Goal: Find specific page/section: Find specific page/section

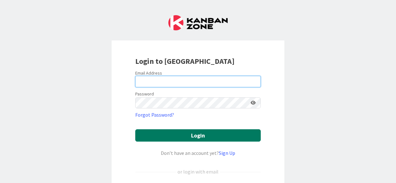
type input "[PERSON_NAME][EMAIL_ADDRESS][PERSON_NAME][DOMAIN_NAME]"
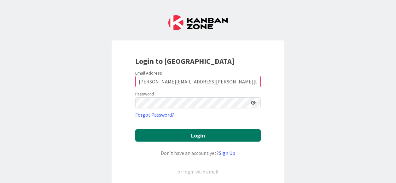
click at [214, 131] on button "Login" at bounding box center [198, 135] width 126 height 12
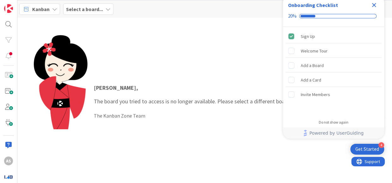
click at [129, 70] on div "[PERSON_NAME] , The board you tried to access is no longer available. Please se…" at bounding box center [204, 101] width 341 height 133
click at [82, 8] on b "Select a board..." at bounding box center [84, 9] width 37 height 6
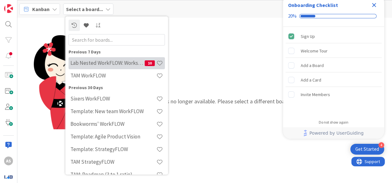
click at [107, 62] on h4 "Lab Nested WorkFLOW: Workshop" at bounding box center [107, 63] width 74 height 6
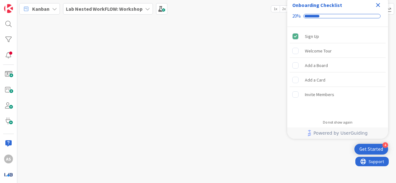
click at [379, 5] on icon "Close Checklist" at bounding box center [378, 5] width 4 height 4
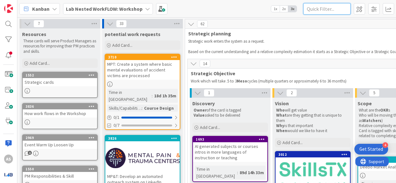
click at [329, 13] on input "text" at bounding box center [327, 8] width 47 height 11
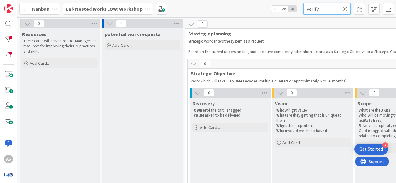
type input "verify"
click at [347, 8] on icon at bounding box center [345, 9] width 4 height 6
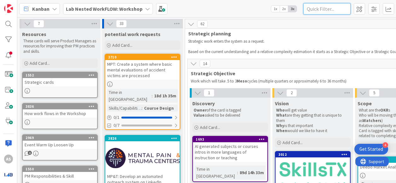
click at [314, 10] on input "text" at bounding box center [327, 8] width 47 height 11
drag, startPoint x: 318, startPoint y: 5, endPoint x: 319, endPoint y: 12, distance: 7.1
click at [318, 5] on input "text" at bounding box center [327, 8] width 47 height 11
click at [319, 11] on input "text" at bounding box center [327, 8] width 47 height 11
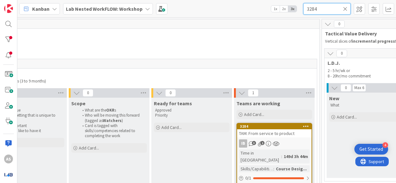
scroll to position [0, 767]
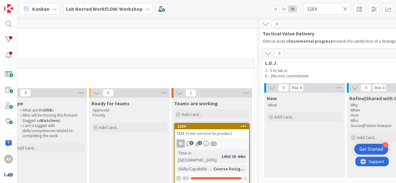
click at [206, 131] on span "TAM: From service to product" at bounding box center [205, 133] width 56 height 6
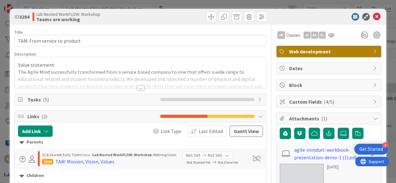
click at [141, 87] on div at bounding box center [140, 88] width 7 height 5
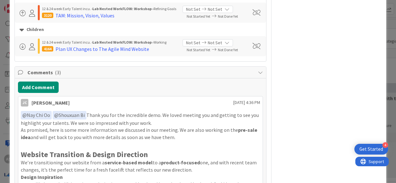
scroll to position [379, 0]
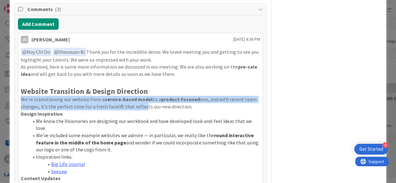
drag, startPoint x: 137, startPoint y: 105, endPoint x: 157, endPoint y: 93, distance: 23.2
drag, startPoint x: 157, startPoint y: 93, endPoint x: 200, endPoint y: 82, distance: 44.8
click at [199, 80] on h2 at bounding box center [140, 82] width 239 height 9
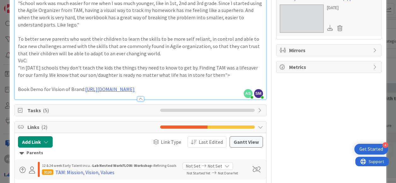
scroll to position [149, 0]
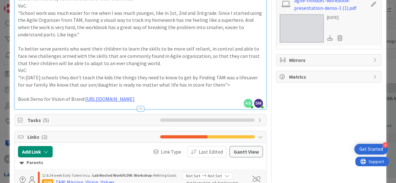
click at [103, 121] on span "Tasks ( 5 )" at bounding box center [91, 120] width 129 height 8
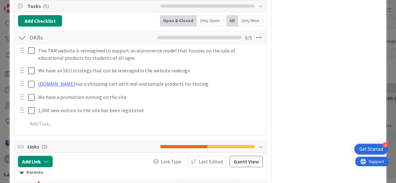
scroll to position [275, 0]
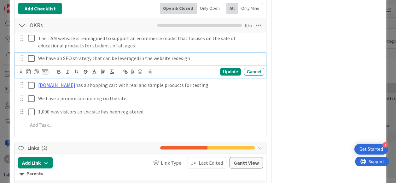
click at [81, 62] on p "We have an SEO strategy that can be leveraged in the website redesign" at bounding box center [150, 58] width 224 height 7
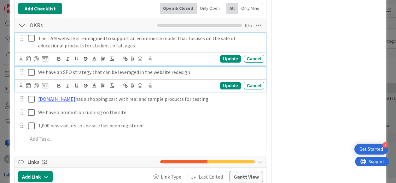
click at [78, 45] on div "The TAM website is reimagined to support an ecommerce model that focuses on the…" at bounding box center [140, 49] width 251 height 32
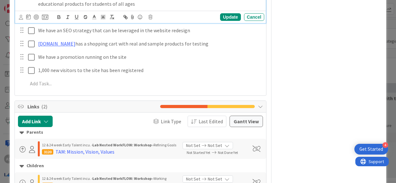
scroll to position [321, 0]
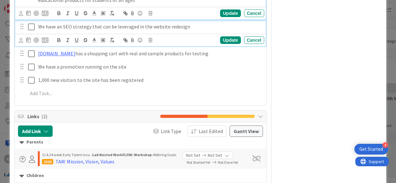
click at [120, 30] on p "We have an SEO strategy that can be leveraged in the website redesign" at bounding box center [150, 26] width 224 height 7
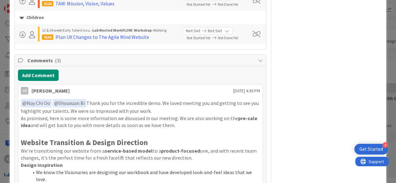
scroll to position [496, 0]
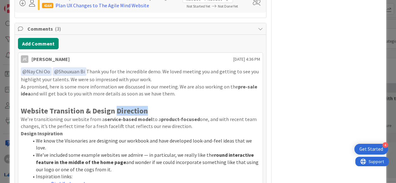
drag, startPoint x: 115, startPoint y: 116, endPoint x: 148, endPoint y: 115, distance: 32.8
click at [148, 115] on h2 "Website Transition & Design Direction" at bounding box center [140, 110] width 239 height 9
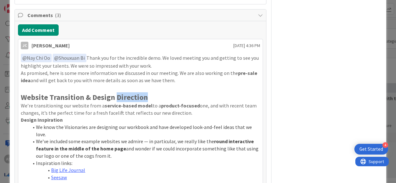
scroll to position [483, 0]
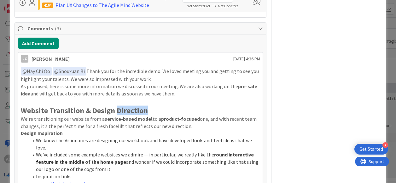
drag, startPoint x: 148, startPoint y: 115, endPoint x: 161, endPoint y: 116, distance: 12.7
click at [161, 115] on h2 "Website Transition & Design Direction" at bounding box center [140, 110] width 239 height 9
click at [162, 115] on h2 "Website Transition & Design Direction" at bounding box center [140, 110] width 239 height 9
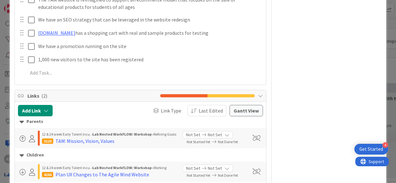
scroll to position [262, 0]
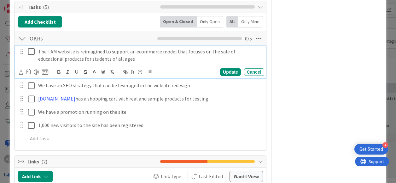
click at [125, 60] on p "The TAM website is reimagined to support an ecommerce model that focuses on the…" at bounding box center [150, 55] width 224 height 14
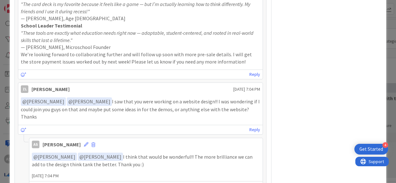
scroll to position [989, 0]
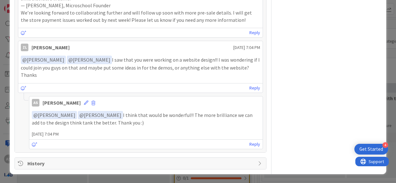
click at [129, 164] on span "History" at bounding box center [140, 163] width 227 height 8
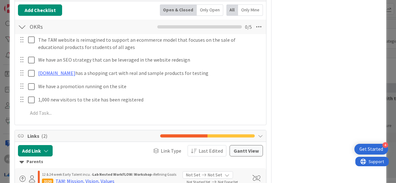
scroll to position [224, 0]
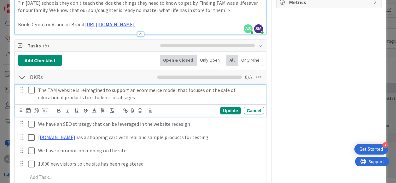
click at [80, 98] on p "The TAM website is reimagined to support an ecommerce model that focuses on the…" at bounding box center [150, 93] width 224 height 14
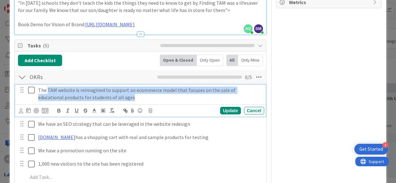
drag, startPoint x: 47, startPoint y: 97, endPoint x: 124, endPoint y: 102, distance: 77.1
click at [124, 101] on p "The TAM website is reimagined to support an ecommerce model that focuses on the…" at bounding box center [150, 93] width 224 height 14
drag, startPoint x: 47, startPoint y: 97, endPoint x: 118, endPoint y: 104, distance: 71.4
click at [118, 101] on p "The TAM website is reimagined to support an ecommerce model that focuses on the…" at bounding box center [150, 93] width 224 height 14
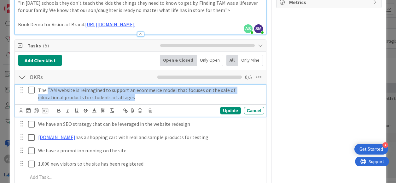
click at [95, 101] on p "The TAM website is reimagined to support an ecommerce model that focuses on the…" at bounding box center [150, 93] width 224 height 14
click at [112, 101] on p "The TAM website is reimagined to support an ecommerce model that focuses on the…" at bounding box center [150, 93] width 224 height 14
click at [105, 99] on p "The TAM website is reimagined to support an ecommerce model that focuses on the…" at bounding box center [150, 93] width 224 height 14
drag, startPoint x: 105, startPoint y: 104, endPoint x: 38, endPoint y: 97, distance: 66.6
click at [38, 97] on p "The TAM website is reimagined to support an ecommerce model that focuses on the…" at bounding box center [150, 93] width 224 height 14
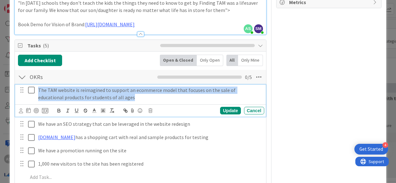
click at [39, 98] on p "The TAM website is reimagined to support an ecommerce model that focuses on the…" at bounding box center [150, 93] width 224 height 14
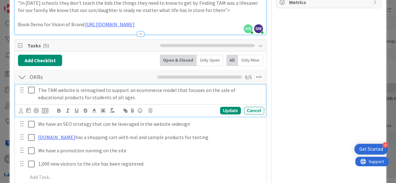
click at [83, 101] on p "The TAM website is reimagined to support an ecommerce model that focuses on the…" at bounding box center [150, 93] width 224 height 14
click at [84, 101] on p "The TAM website is reimagined to support an ecommerce model that focuses on the…" at bounding box center [150, 93] width 224 height 14
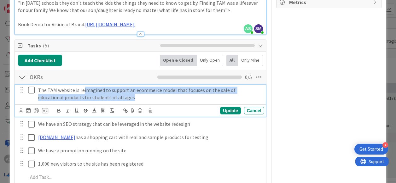
drag, startPoint x: 83, startPoint y: 97, endPoint x: 116, endPoint y: 105, distance: 34.7
click at [116, 101] on p "The TAM website is reimagined to support an ecommerce model that focuses on the…" at bounding box center [150, 93] width 224 height 14
click at [104, 100] on p "The TAM website is reimagined to support an ecommerce model that focuses on the…" at bounding box center [150, 93] width 224 height 14
drag, startPoint x: 47, startPoint y: 97, endPoint x: 121, endPoint y: 105, distance: 74.5
click at [121, 101] on p "The TAM website is reimagined to support an ecommerce model that focuses on the…" at bounding box center [150, 93] width 224 height 14
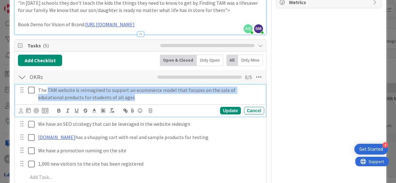
click at [122, 101] on p "The TAM website is reimagined to support an ecommerce model that focuses on the…" at bounding box center [150, 93] width 224 height 14
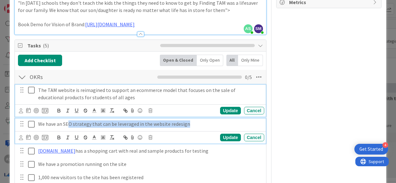
drag, startPoint x: 69, startPoint y: 131, endPoint x: 186, endPoint y: 129, distance: 117.4
click at [186, 127] on p "We have an SEO strategy that can be leveraged in the website redesign" at bounding box center [150, 123] width 224 height 7
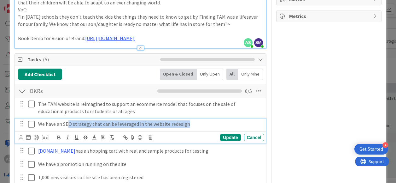
click at [179, 127] on p "We have an SEO strategy that can be leveraged in the website redesign" at bounding box center [150, 123] width 224 height 7
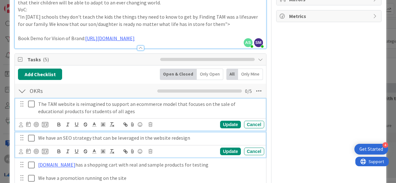
click at [168, 113] on div "The TAM website is reimagined to support an ecommerce model that focuses on the…" at bounding box center [140, 114] width 251 height 32
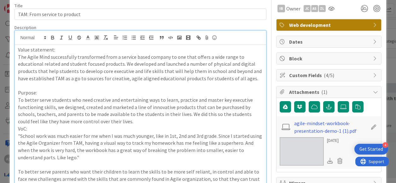
scroll to position [0, 0]
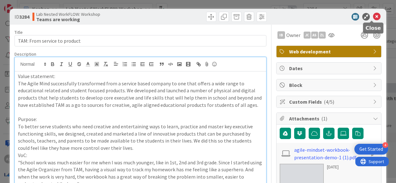
drag, startPoint x: 374, startPoint y: 18, endPoint x: 357, endPoint y: 38, distance: 26.7
click at [374, 18] on icon at bounding box center [377, 17] width 8 height 8
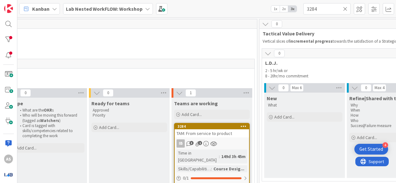
scroll to position [0, 767]
click at [317, 8] on input "3284" at bounding box center [327, 8] width 47 height 11
click at [318, 8] on input "3284" at bounding box center [327, 8] width 47 height 11
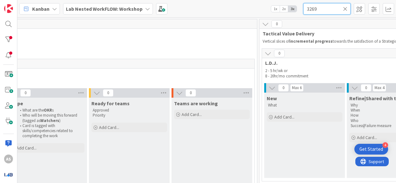
click at [321, 12] on input "3269" at bounding box center [327, 8] width 47 height 11
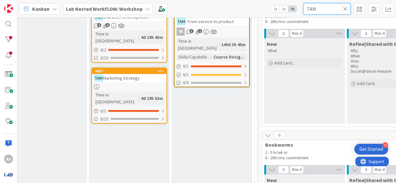
scroll to position [126, 767]
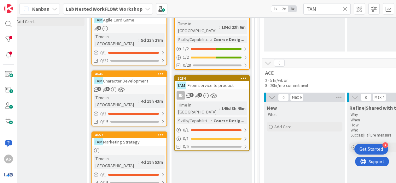
click at [213, 82] on span ": From service to product" at bounding box center [210, 85] width 48 height 6
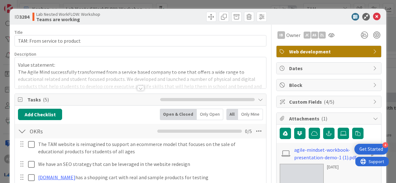
click at [139, 86] on div at bounding box center [140, 88] width 7 height 5
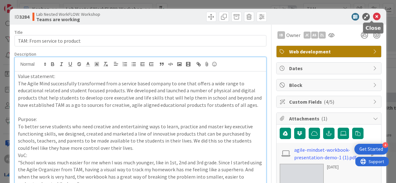
click at [373, 16] on icon at bounding box center [377, 17] width 8 height 8
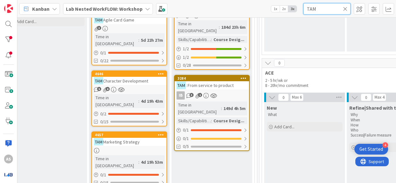
click at [321, 5] on input "TAM" at bounding box center [327, 8] width 47 height 11
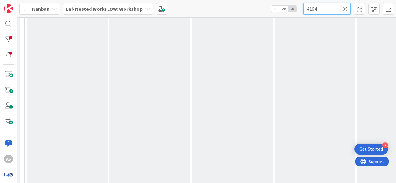
scroll to position [347, 581]
type input "4164"
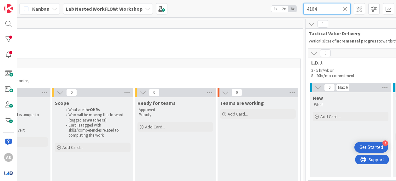
scroll to position [0, 735]
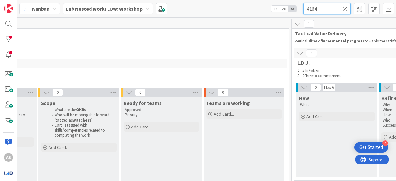
click at [324, 10] on input "4164" at bounding box center [327, 8] width 47 height 11
type input "l"
